Goal: Use online tool/utility: Utilize a website feature to perform a specific function

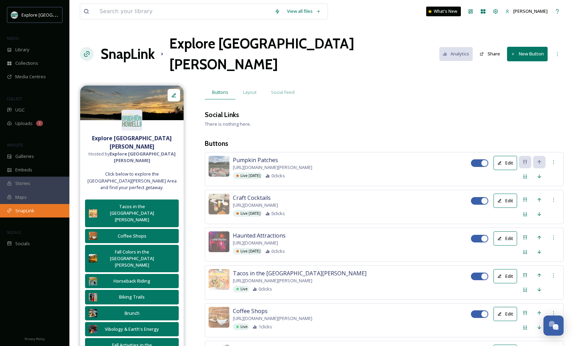
click at [39, 209] on div "SnapLink" at bounding box center [34, 211] width 69 height 14
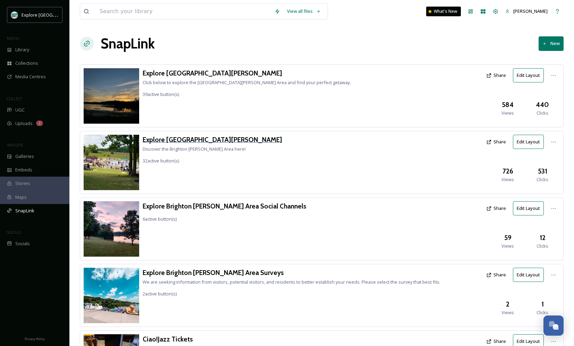
click at [188, 143] on h3 "Explore [GEOGRAPHIC_DATA][PERSON_NAME]" at bounding box center [212, 140] width 139 height 10
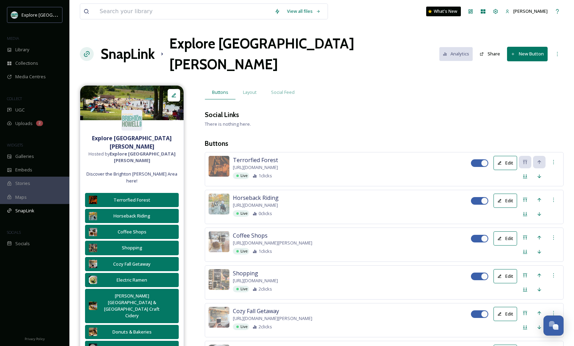
click at [514, 52] on icon at bounding box center [513, 54] width 5 height 5
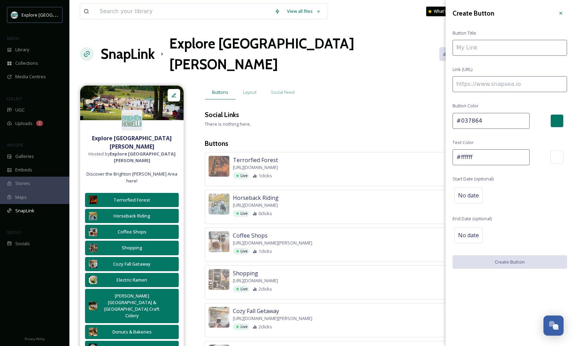
click at [501, 81] on input at bounding box center [509, 84] width 114 height 16
paste input "[URL][DOMAIN_NAME]"
type input "[URL][DOMAIN_NAME]"
click at [489, 41] on input at bounding box center [509, 48] width 114 height 16
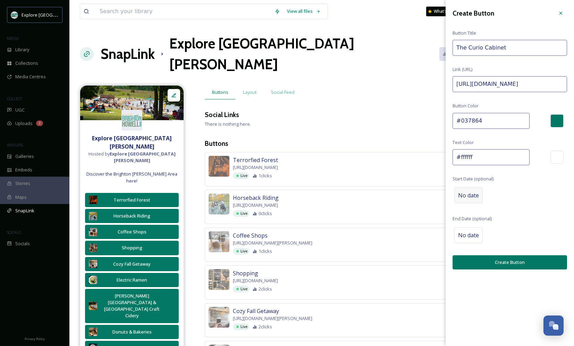
type input "The Curio Cabinet"
click at [471, 191] on span "No date" at bounding box center [468, 195] width 21 height 8
click at [471, 191] on input "text" at bounding box center [488, 195] width 69 height 15
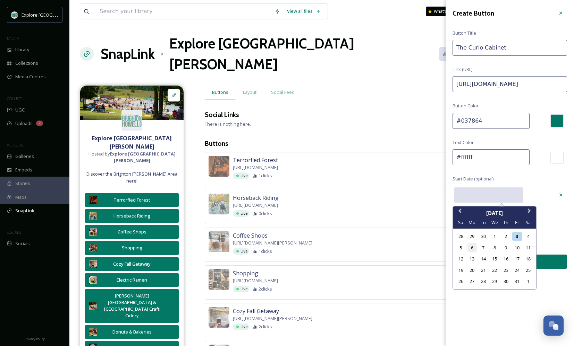
click at [474, 247] on div "6" at bounding box center [471, 247] width 9 height 9
type input "[DATE]"
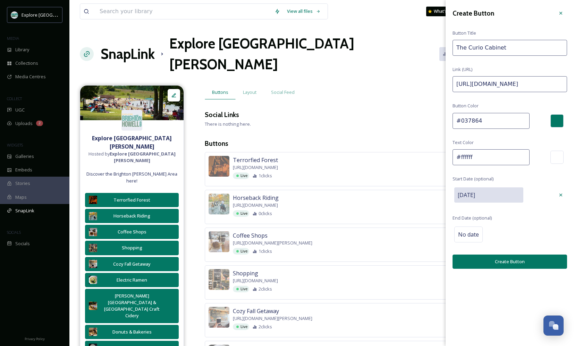
click at [483, 263] on button "Create Button" at bounding box center [509, 262] width 114 height 14
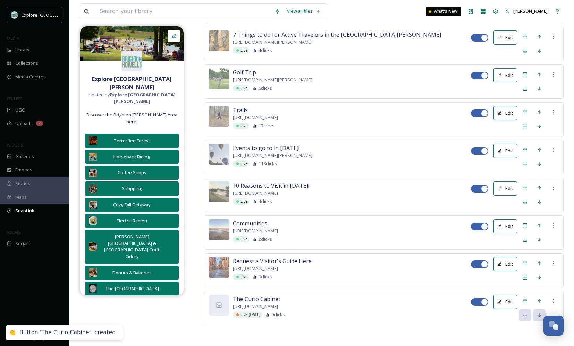
scroll to position [1172, 0]
click at [522, 295] on div "Move to Top" at bounding box center [525, 301] width 12 height 12
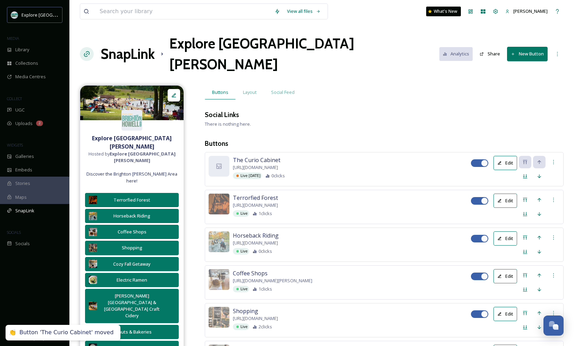
scroll to position [0, 0]
click at [218, 163] on icon at bounding box center [218, 166] width 7 height 7
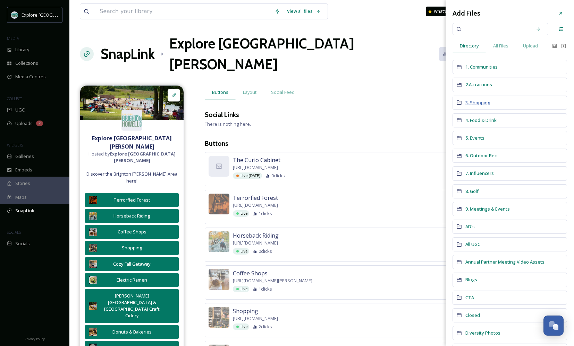
click at [482, 102] on span "3. Shopping" at bounding box center [477, 103] width 25 height 6
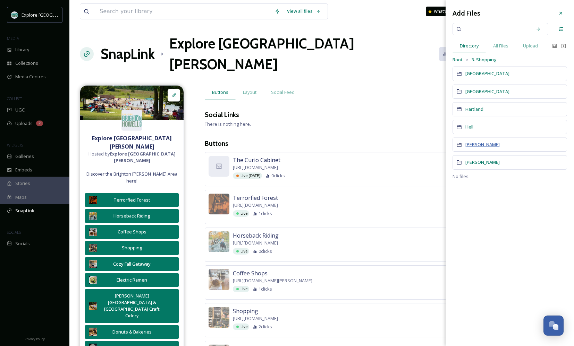
click at [472, 143] on span "[PERSON_NAME]" at bounding box center [482, 145] width 34 height 6
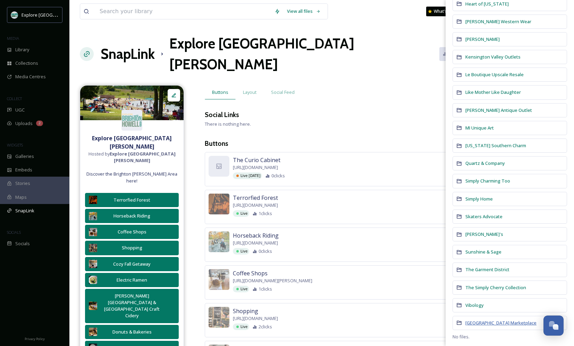
scroll to position [176, 0]
click at [474, 306] on span "Vibology" at bounding box center [474, 306] width 18 height 6
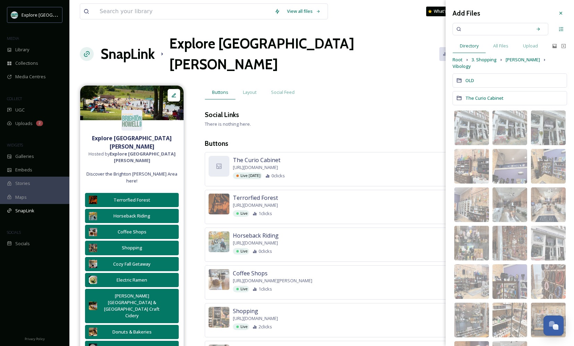
scroll to position [0, 0]
click at [482, 95] on span "The Curio Cabinet" at bounding box center [484, 98] width 38 height 6
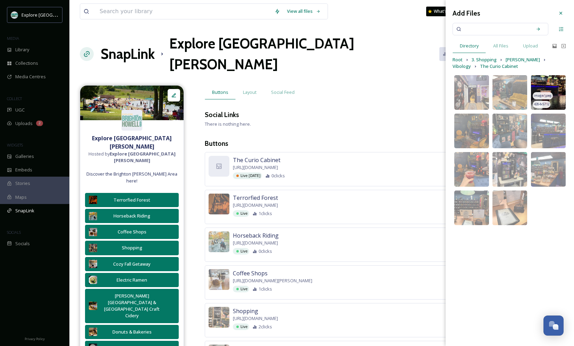
click at [547, 91] on img at bounding box center [548, 92] width 35 height 35
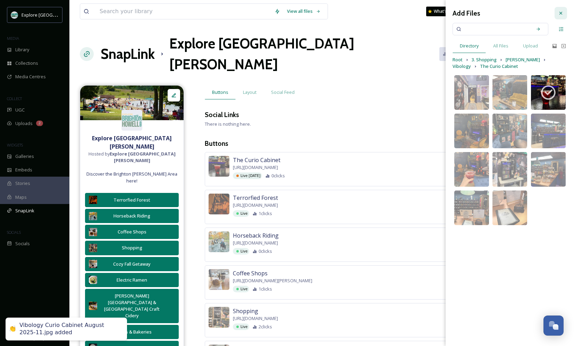
click at [561, 10] on div at bounding box center [560, 13] width 12 height 12
